Goal: Check status: Check status

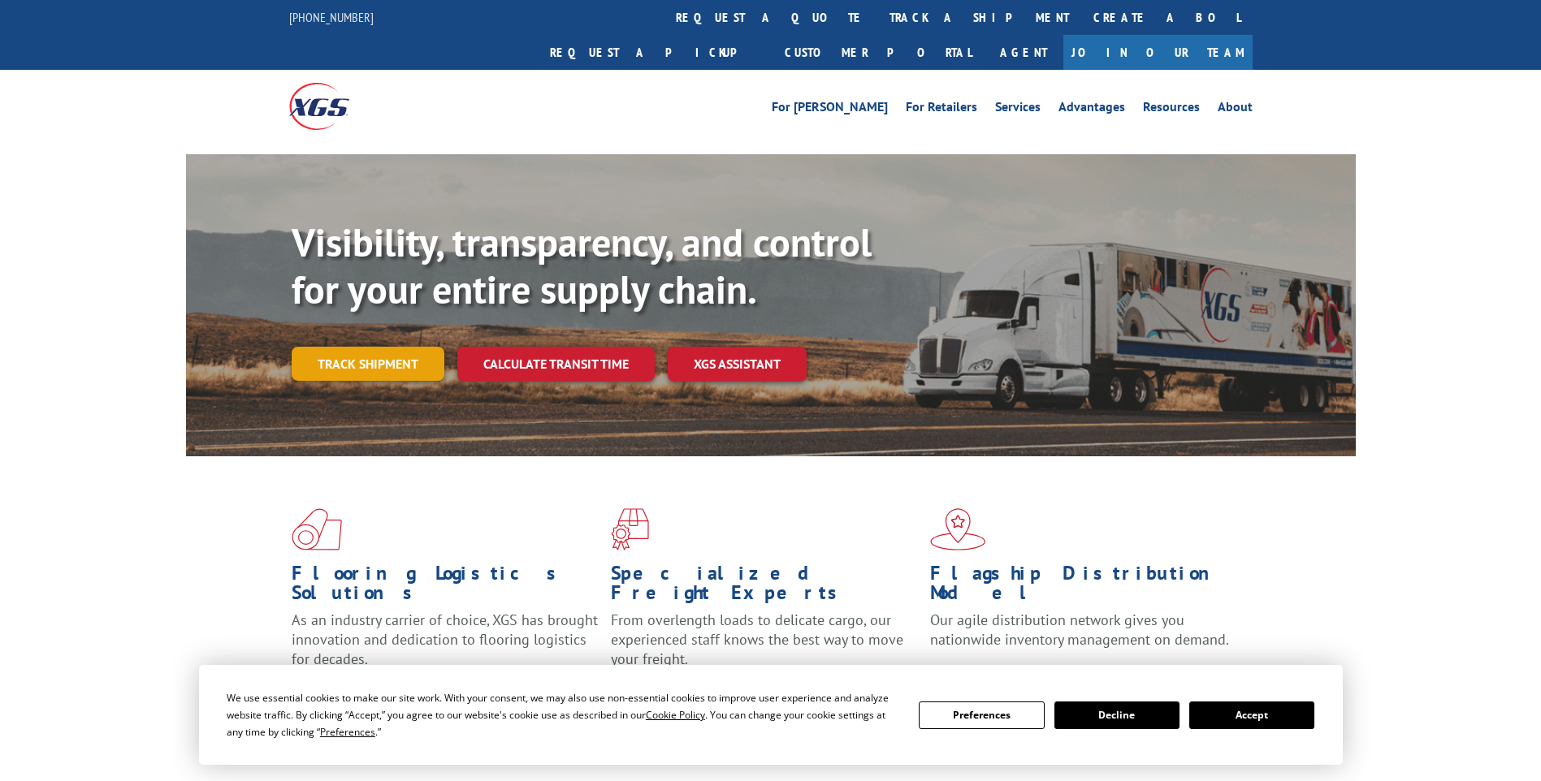
click at [379, 347] on link "Track shipment" at bounding box center [368, 364] width 153 height 34
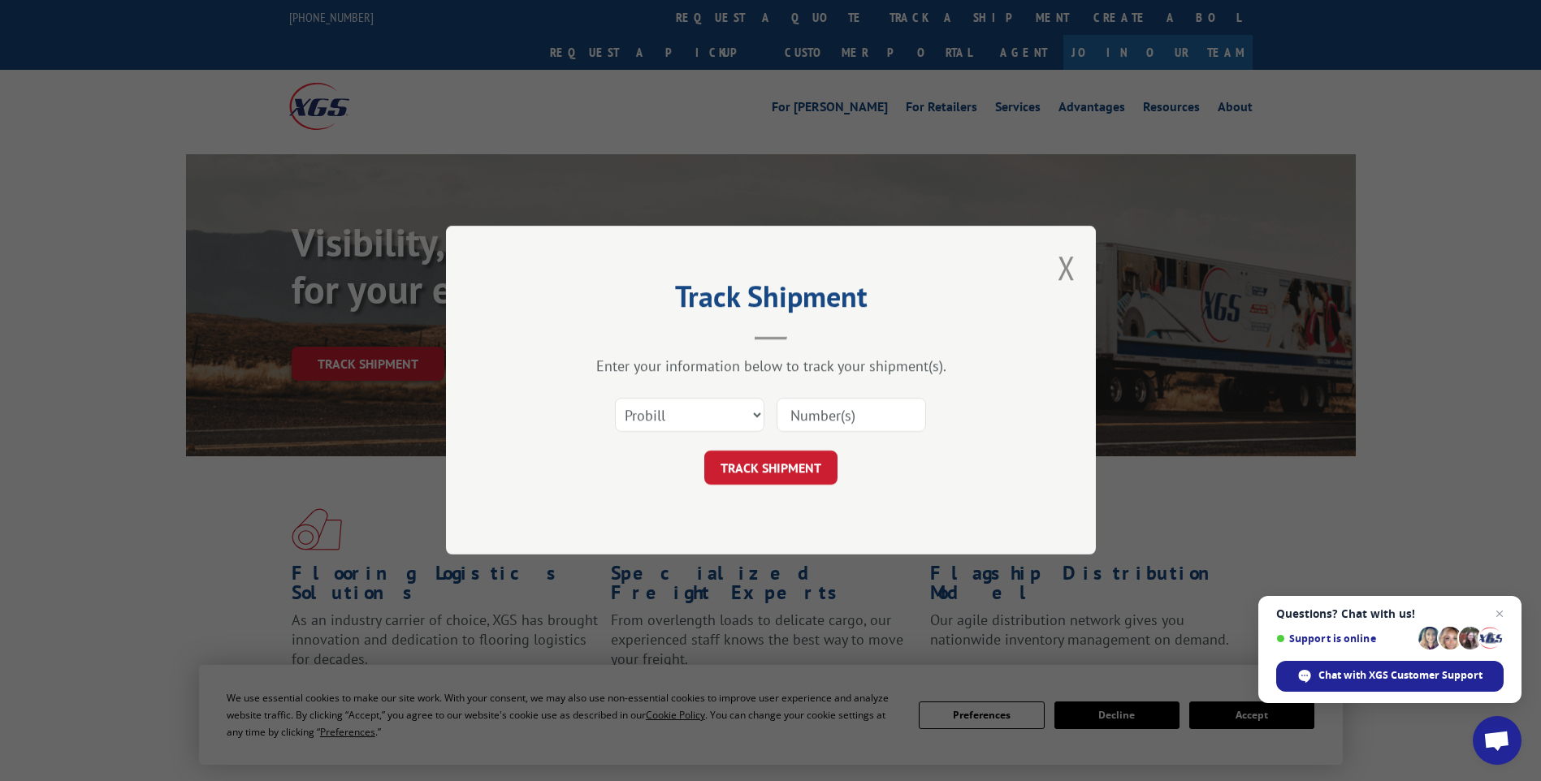
click at [811, 416] on input at bounding box center [851, 416] width 149 height 34
type input "7402267"
click button "TRACK SHIPMENT" at bounding box center [770, 469] width 133 height 34
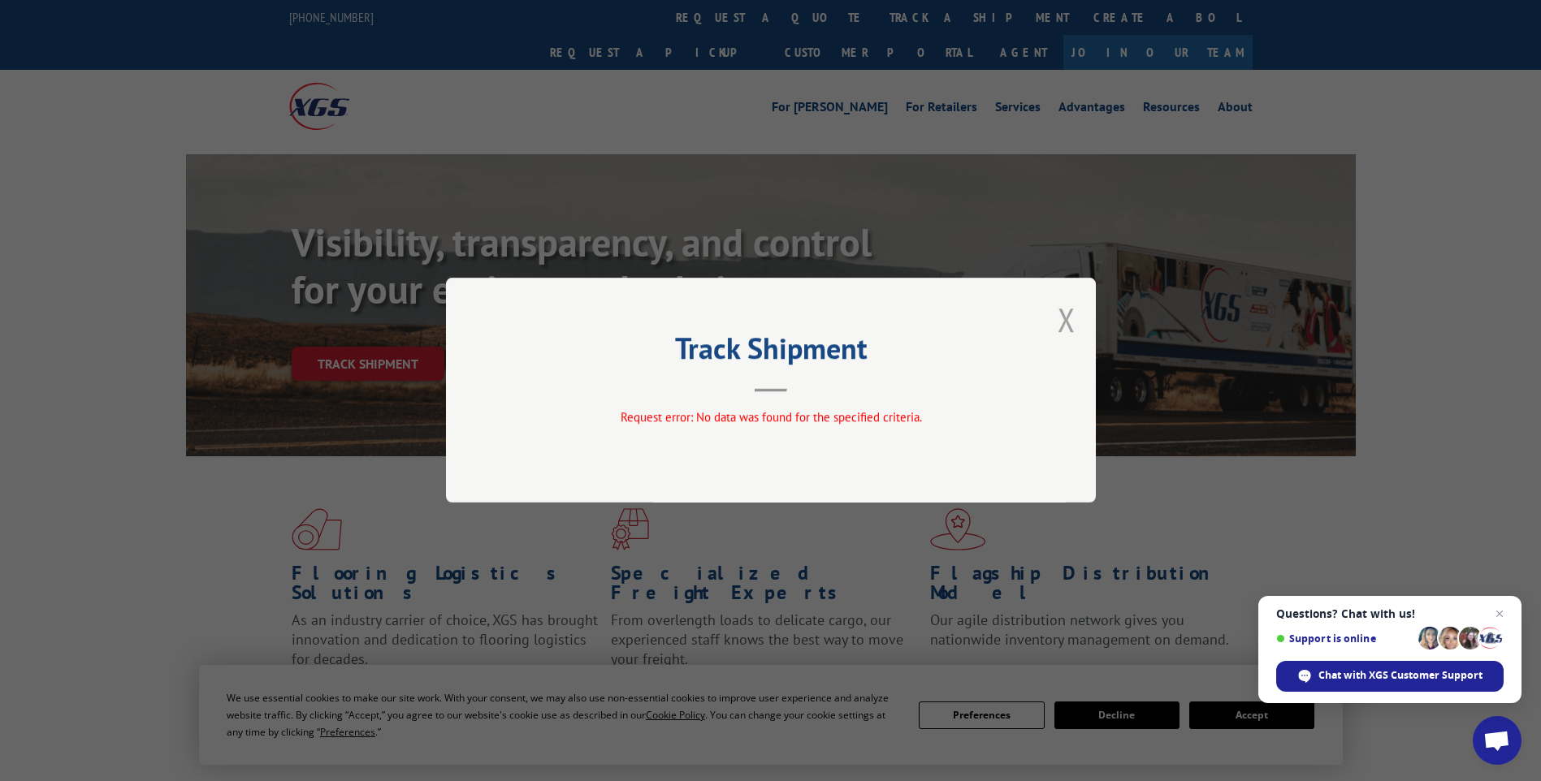
click at [1072, 309] on button "Close modal" at bounding box center [1067, 319] width 18 height 43
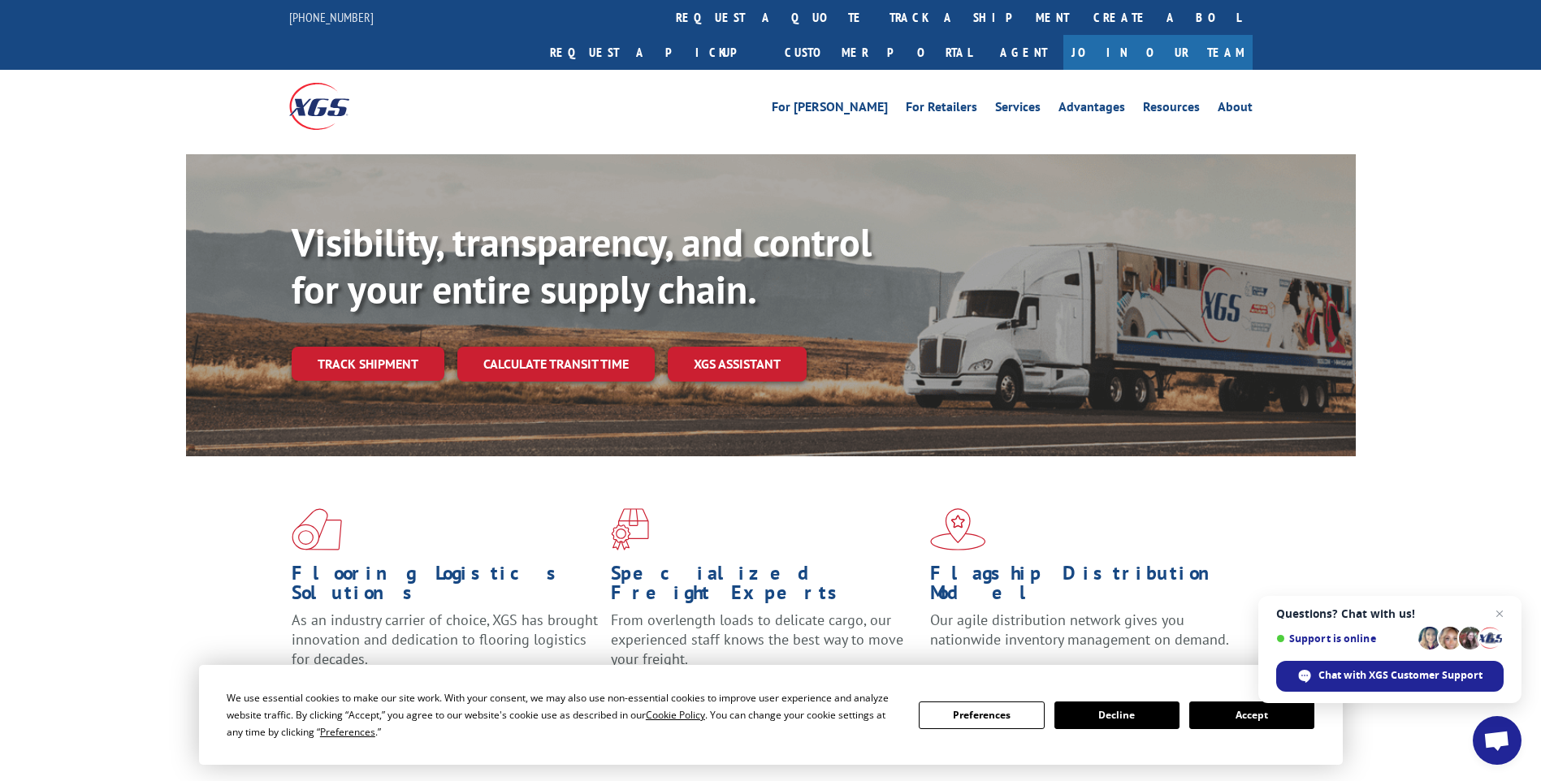
click at [417, 347] on link "Track shipment" at bounding box center [368, 364] width 153 height 34
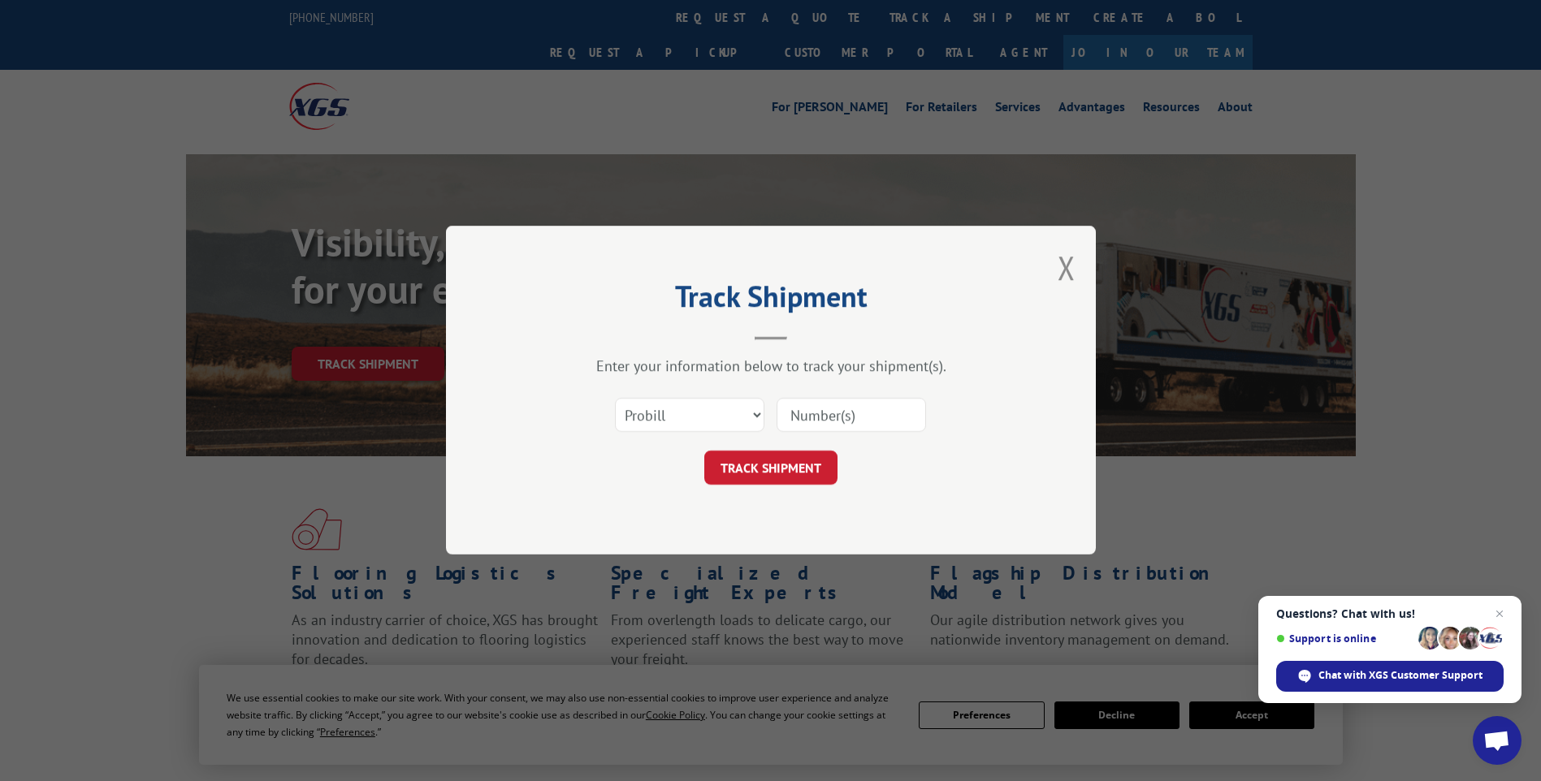
click at [854, 412] on input at bounding box center [851, 416] width 149 height 34
type input "17402267"
click at [764, 466] on button "TRACK SHIPMENT" at bounding box center [770, 469] width 133 height 34
